Goal: Navigation & Orientation: Find specific page/section

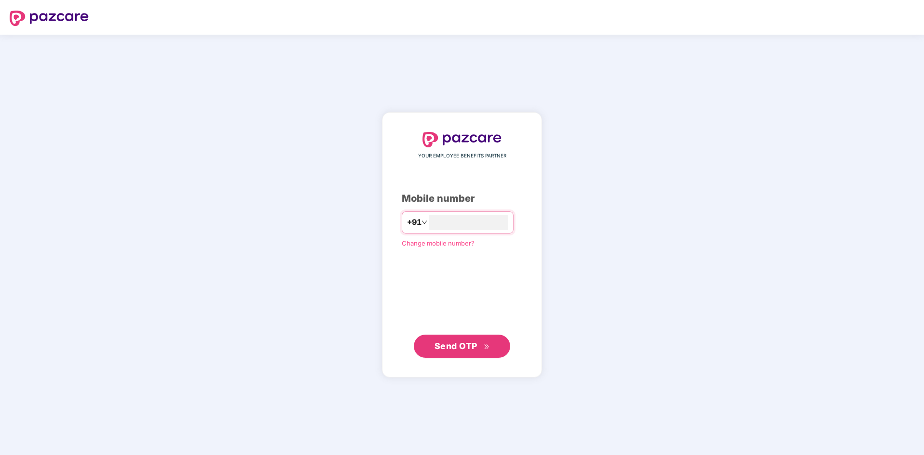
type input "**********"
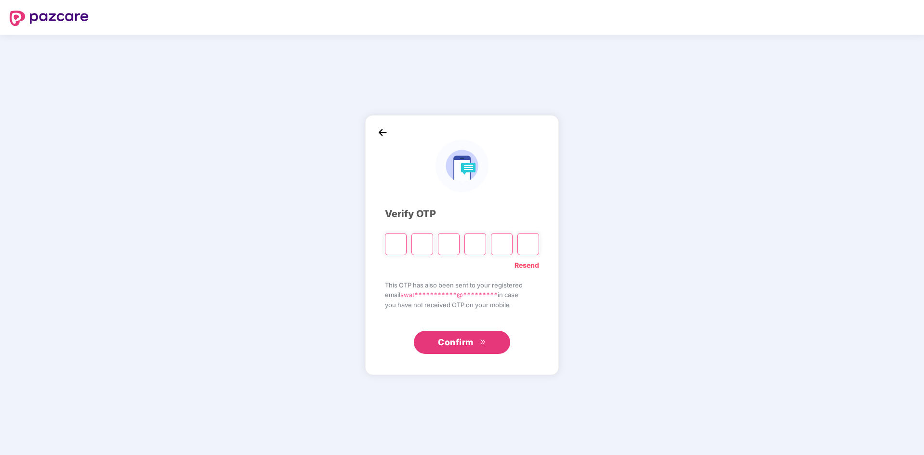
type input "*"
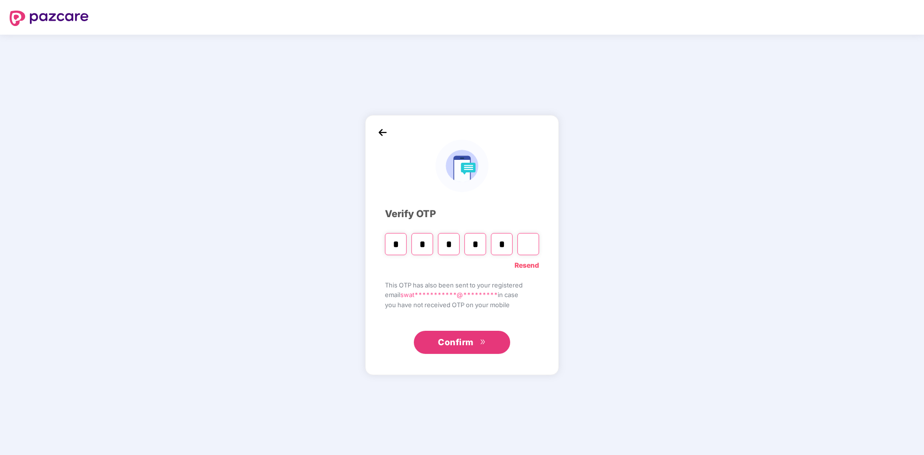
type input "*"
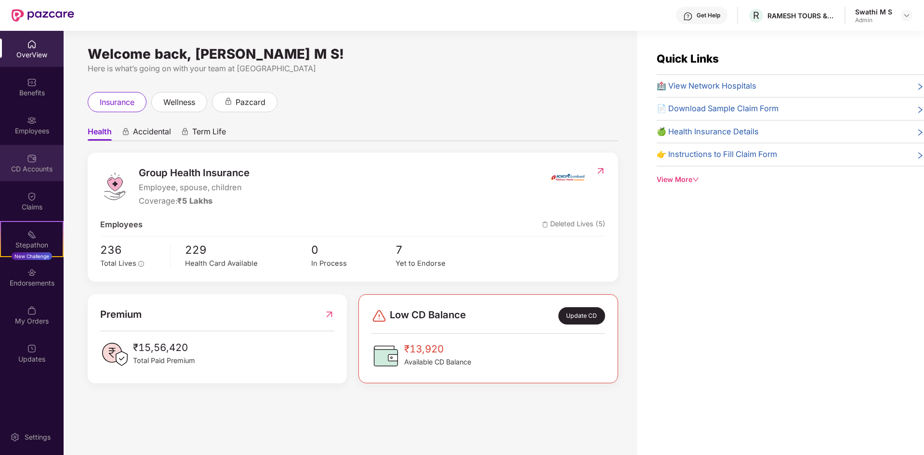
click at [20, 170] on div "CD Accounts" at bounding box center [32, 169] width 64 height 10
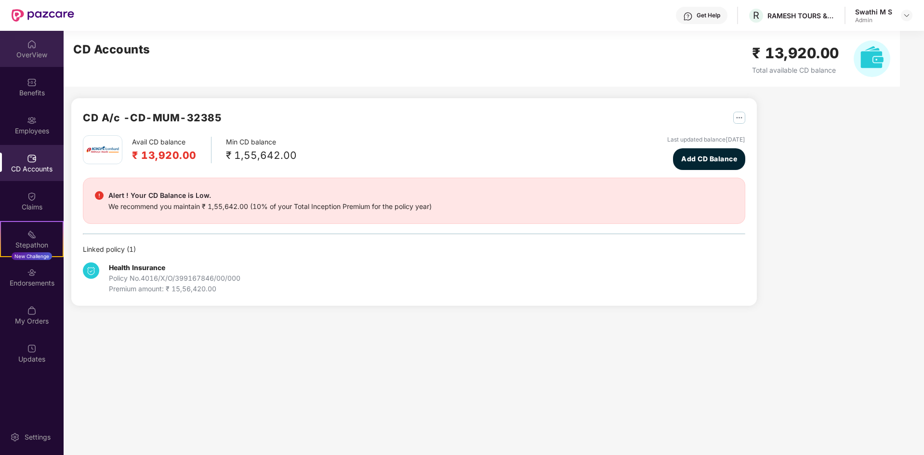
click at [41, 45] on div "OverView" at bounding box center [32, 49] width 64 height 36
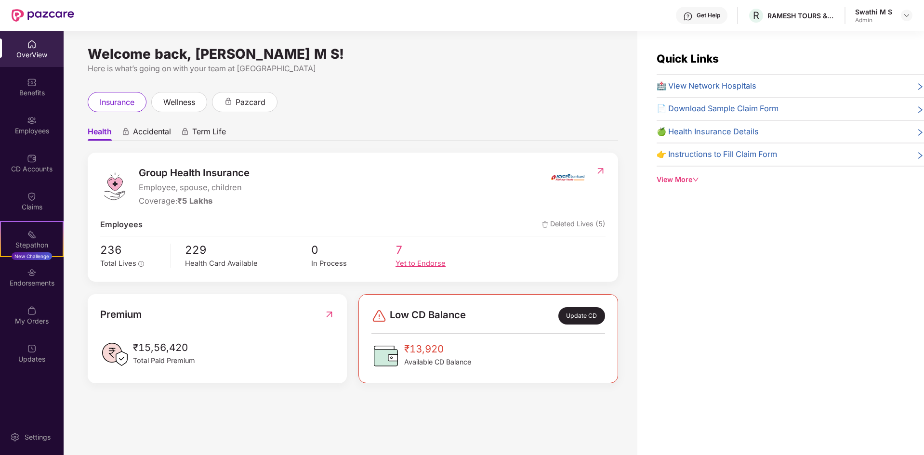
click at [410, 264] on div "Yet to Endorse" at bounding box center [438, 263] width 84 height 11
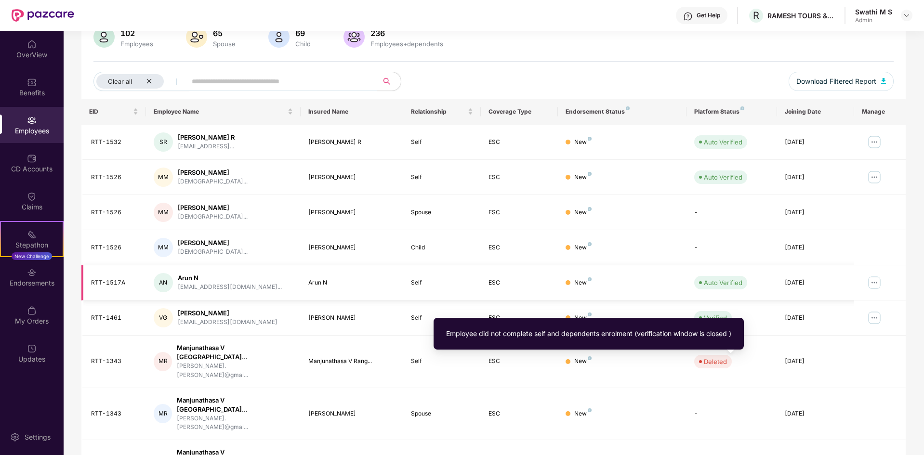
scroll to position [137, 0]
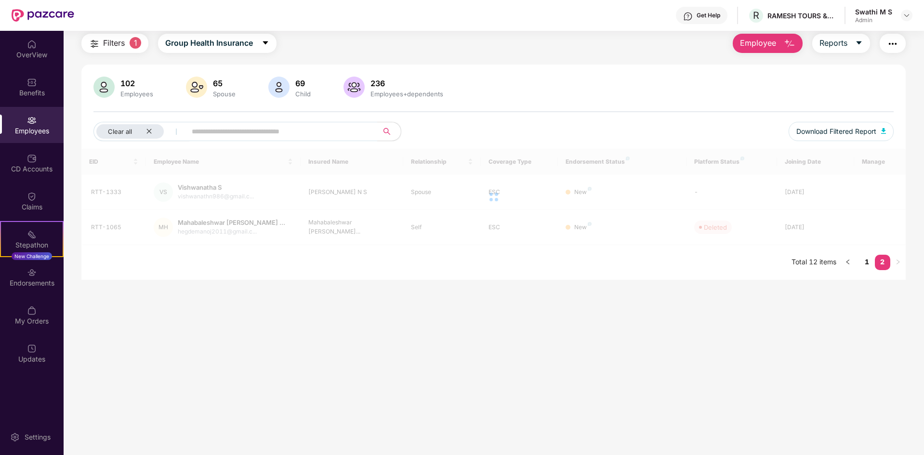
scroll to position [31, 0]
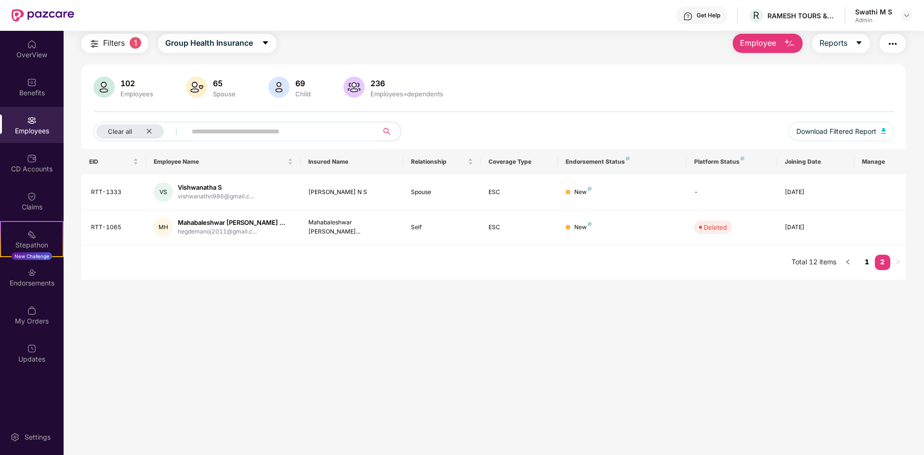
click at [864, 261] on link "1" at bounding box center [866, 262] width 15 height 14
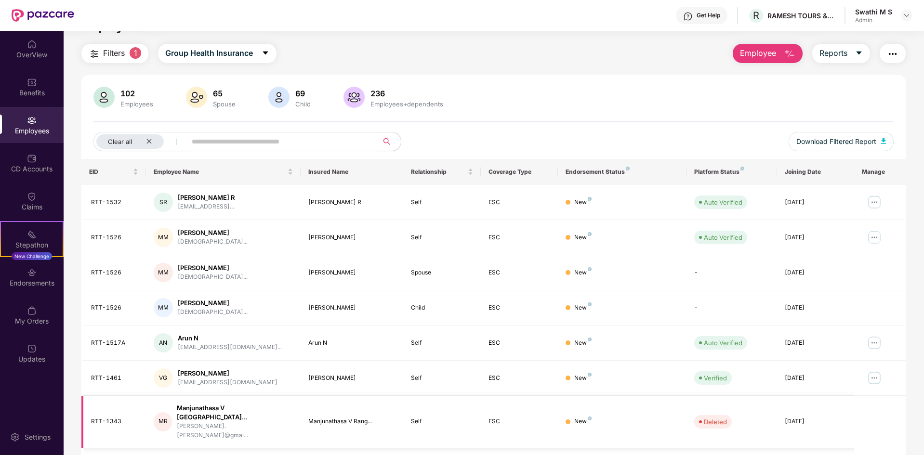
scroll to position [0, 0]
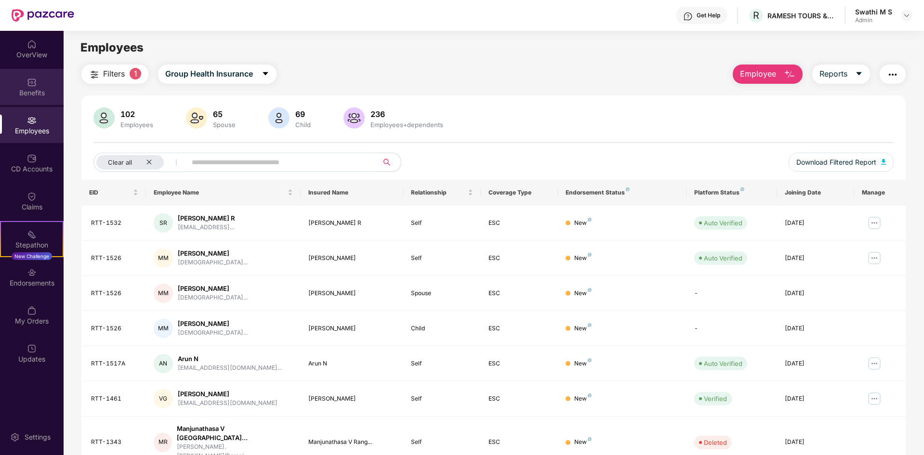
click at [27, 92] on div "Benefits" at bounding box center [32, 93] width 64 height 10
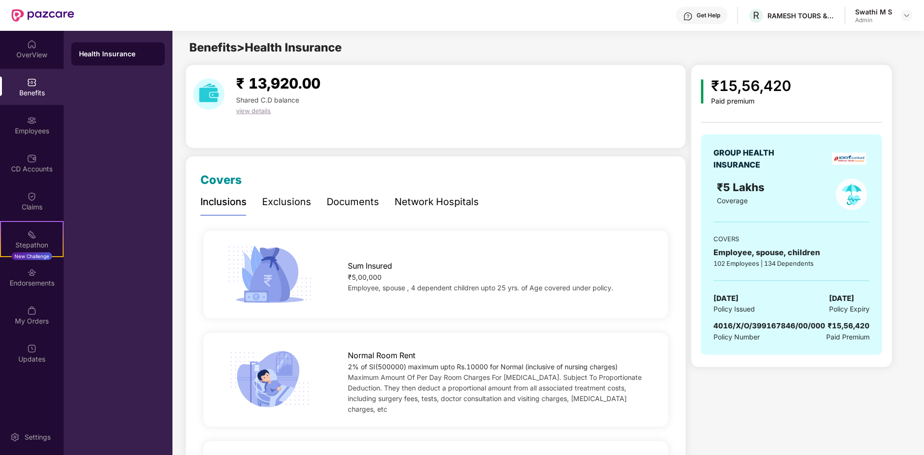
click at [290, 205] on div "Exclusions" at bounding box center [286, 202] width 49 height 15
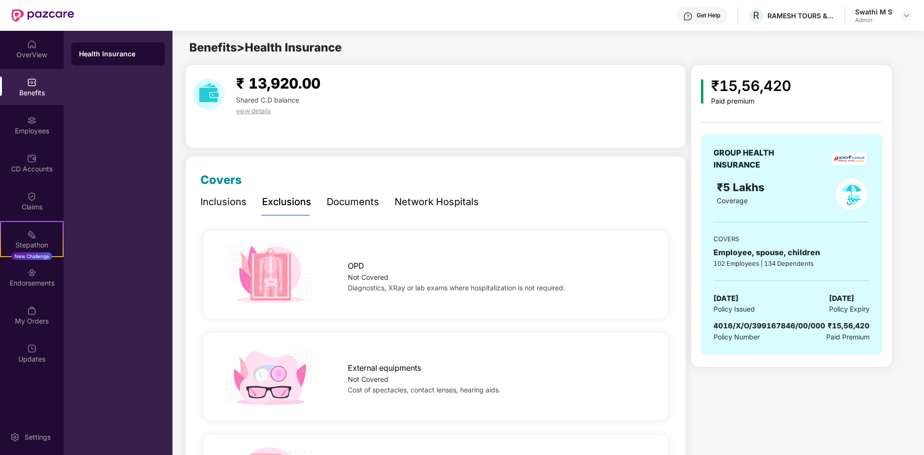
click at [354, 201] on div "Documents" at bounding box center [353, 202] width 53 height 15
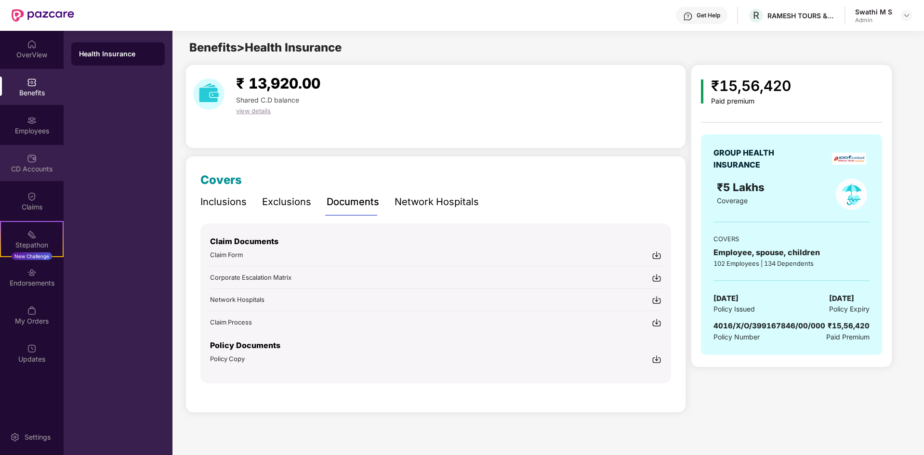
click at [18, 163] on div "CD Accounts" at bounding box center [32, 163] width 64 height 36
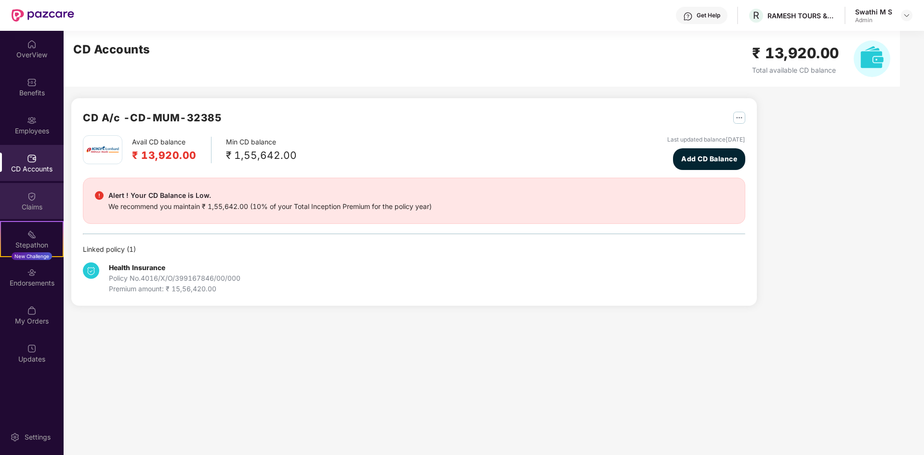
click at [39, 208] on div "Claims" at bounding box center [32, 207] width 64 height 10
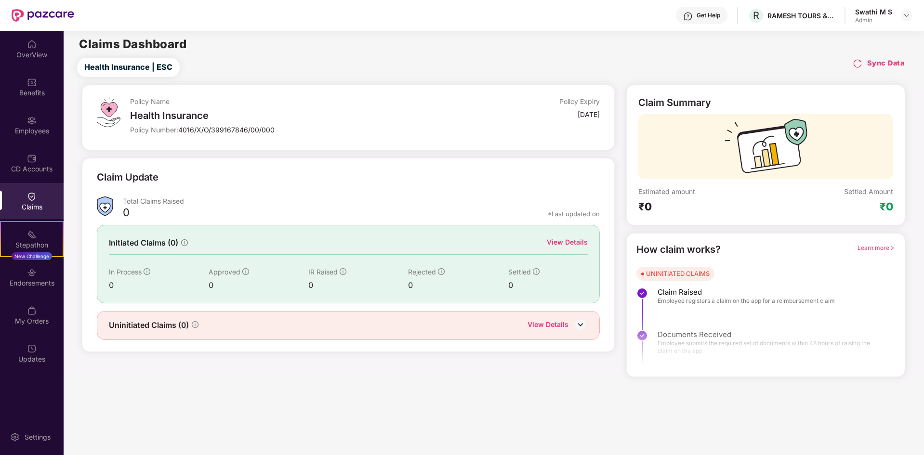
click at [568, 242] on div "View Details" at bounding box center [567, 242] width 41 height 11
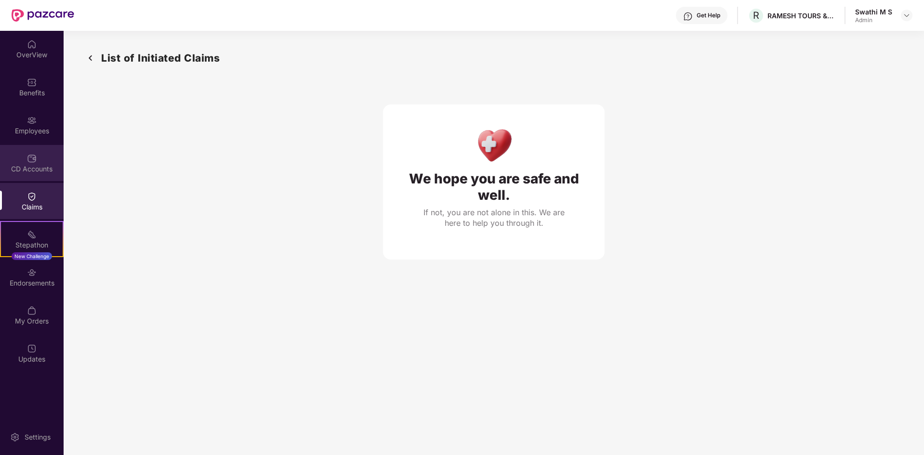
click at [13, 172] on div "CD Accounts" at bounding box center [32, 169] width 64 height 10
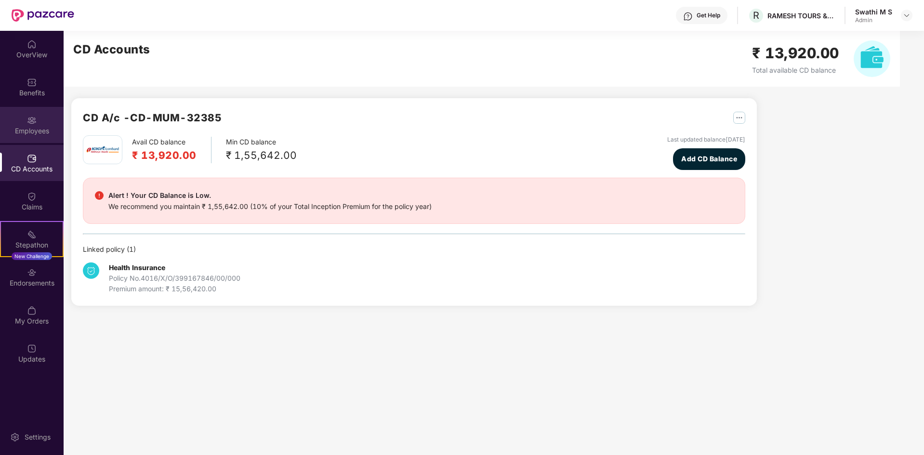
click at [28, 130] on div "Employees" at bounding box center [32, 131] width 64 height 10
